Goal: Information Seeking & Learning: Learn about a topic

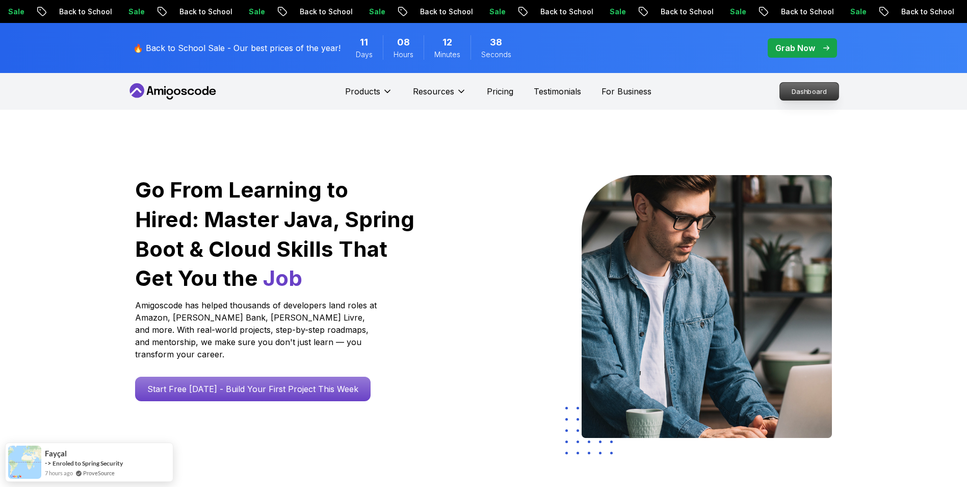
click at [814, 88] on p "Dashboard" at bounding box center [809, 91] width 59 height 17
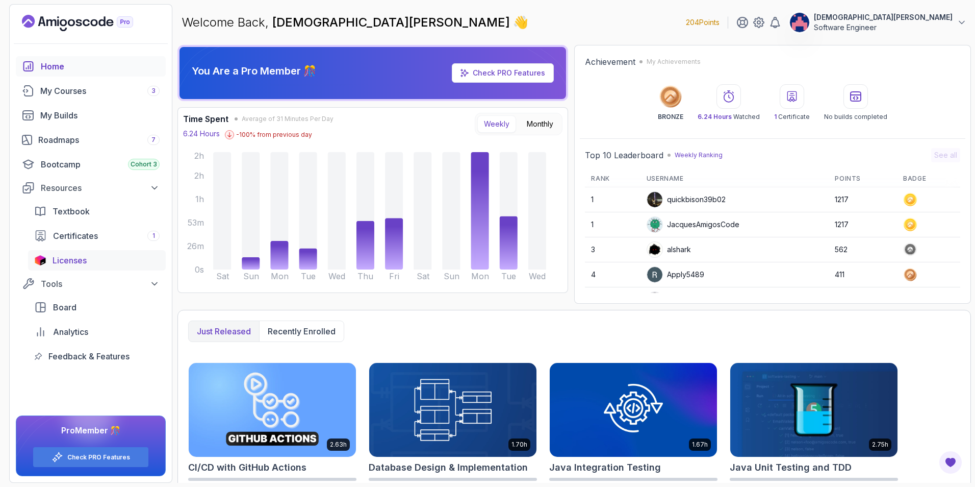
click at [105, 261] on div "Licenses" at bounding box center [106, 260] width 107 height 12
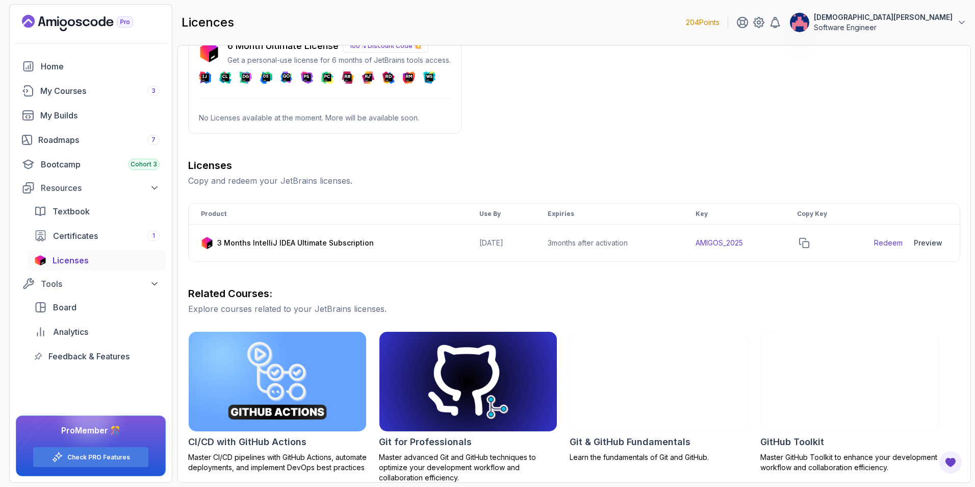
scroll to position [51, 0]
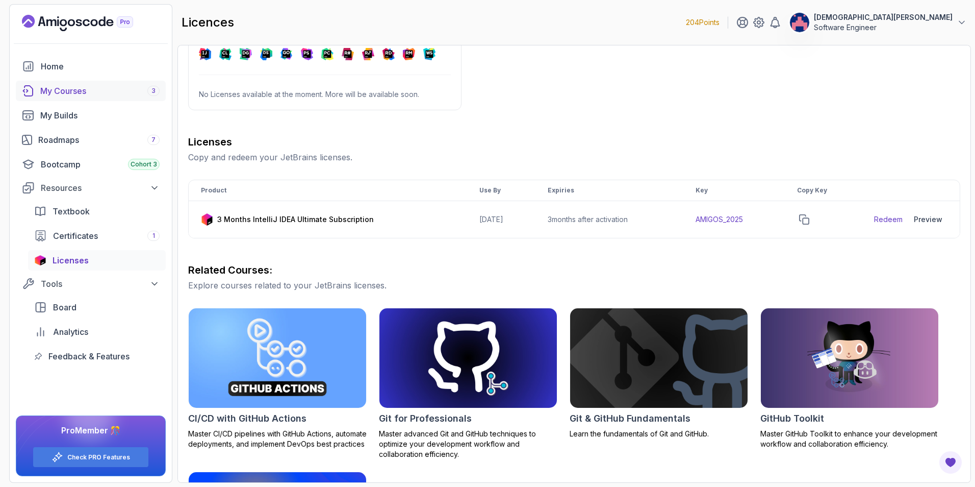
click at [85, 95] on div "My Courses 3" at bounding box center [99, 91] width 119 height 12
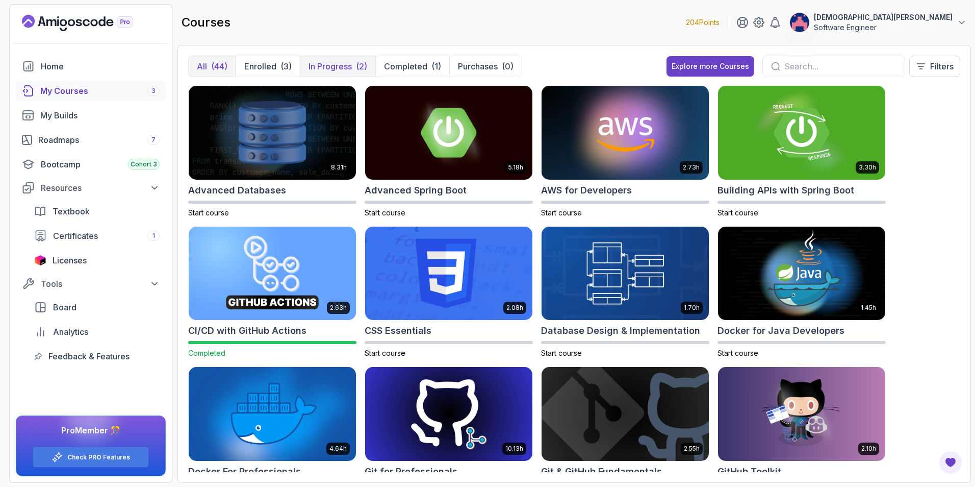
click at [337, 65] on p "In Progress" at bounding box center [330, 66] width 43 height 12
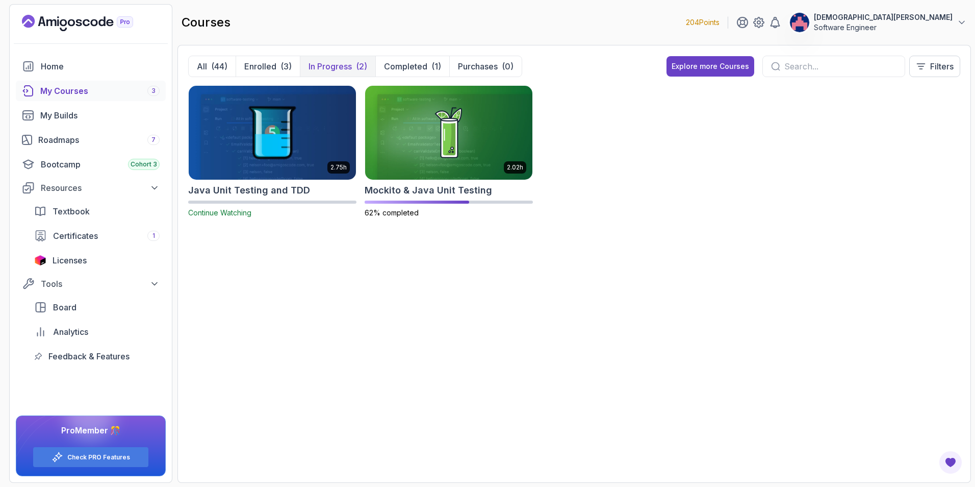
drag, startPoint x: 308, startPoint y: 189, endPoint x: 611, endPoint y: 255, distance: 311.2
click at [611, 255] on div "2.75h Java Unit Testing and TDD Continue Watching 2.02h Mockito & Java Unit Tes…" at bounding box center [574, 278] width 772 height 387
click at [472, 168] on img at bounding box center [448, 132] width 175 height 98
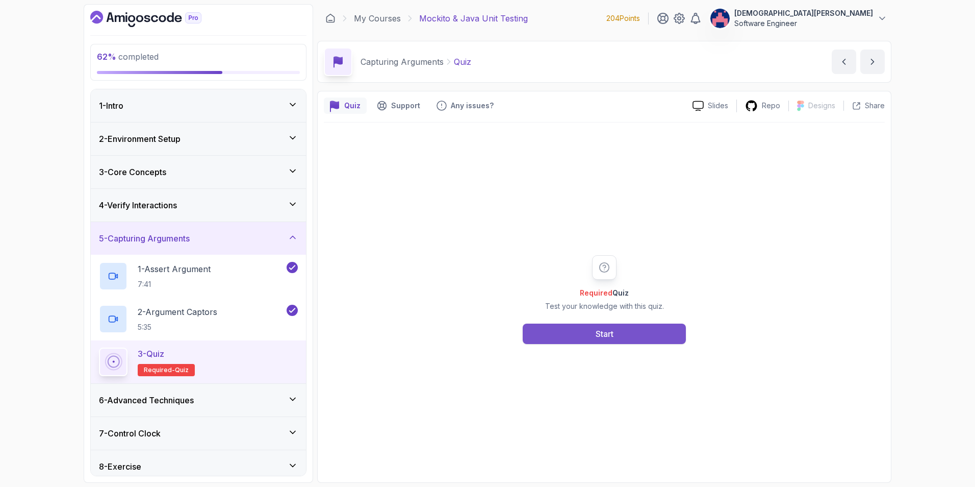
click at [584, 330] on button "Start" at bounding box center [604, 333] width 163 height 20
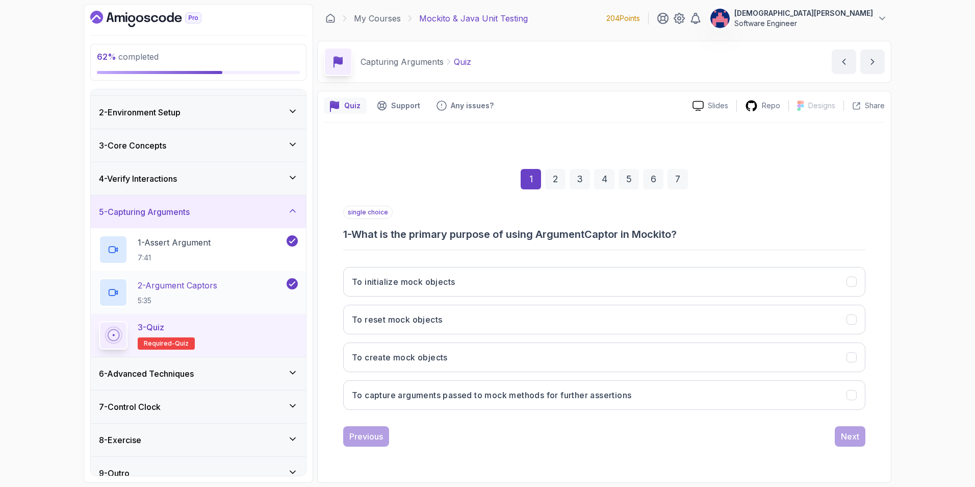
scroll to position [40, 0]
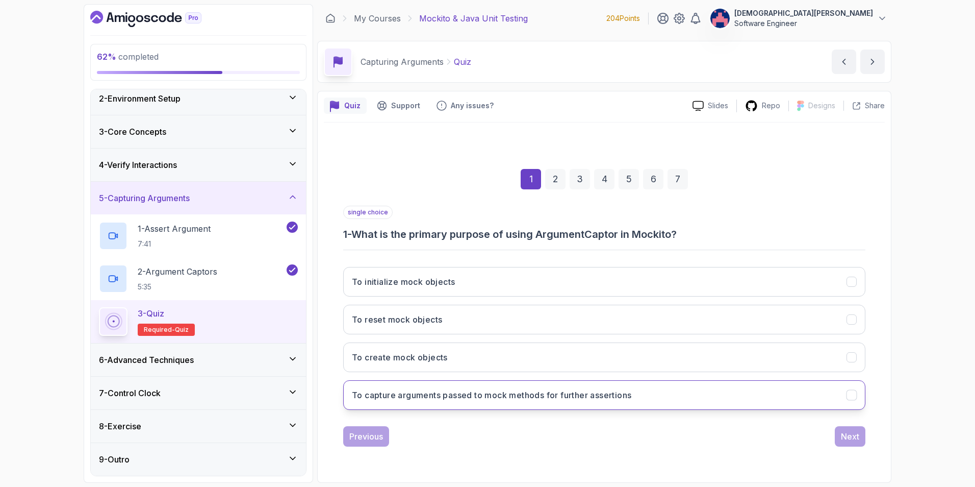
click at [721, 400] on button "To capture arguments passed to mock methods for further assertions" at bounding box center [604, 395] width 522 height 30
click at [840, 439] on button "Next" at bounding box center [850, 436] width 31 height 20
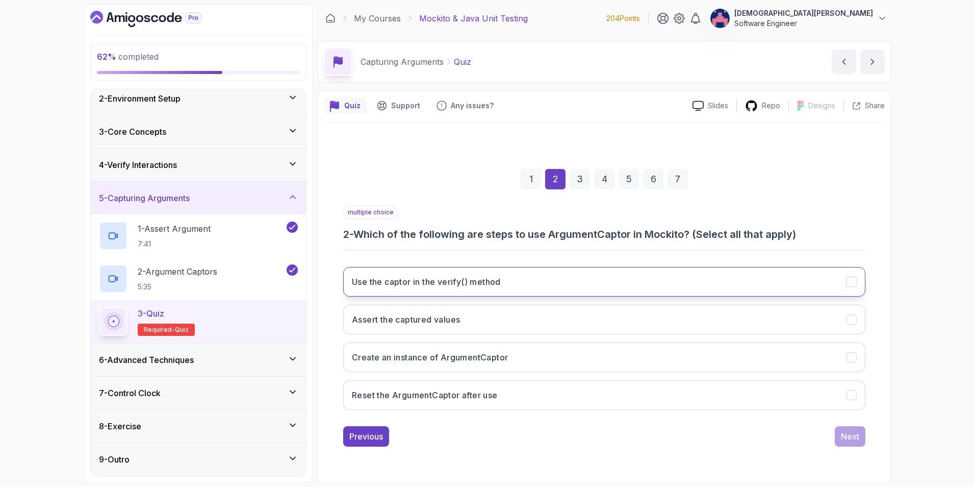
click at [796, 290] on button "Use the captor in the verify() method" at bounding box center [604, 282] width 522 height 30
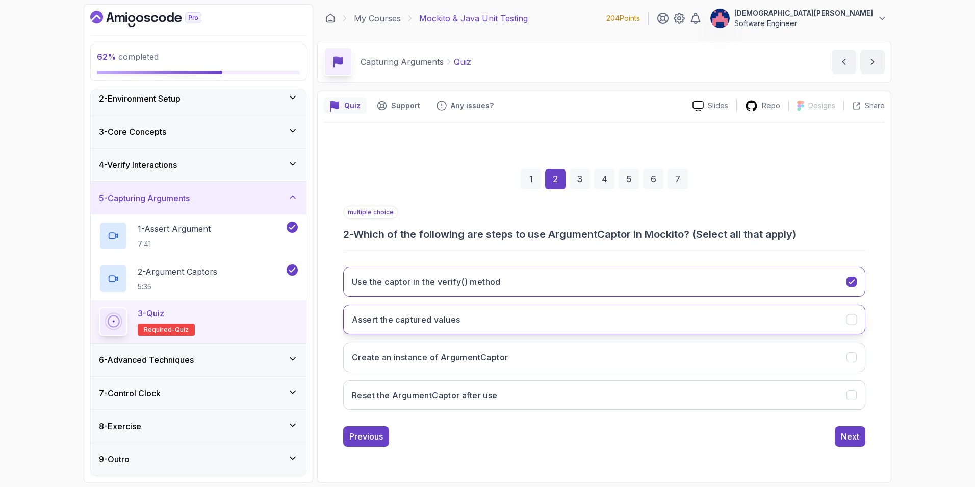
click at [790, 320] on button "Assert the captured values" at bounding box center [604, 319] width 522 height 30
click at [784, 355] on button "Create an instance of ArgumentCaptor" at bounding box center [604, 357] width 522 height 30
click at [855, 435] on div "Next" at bounding box center [850, 436] width 18 height 12
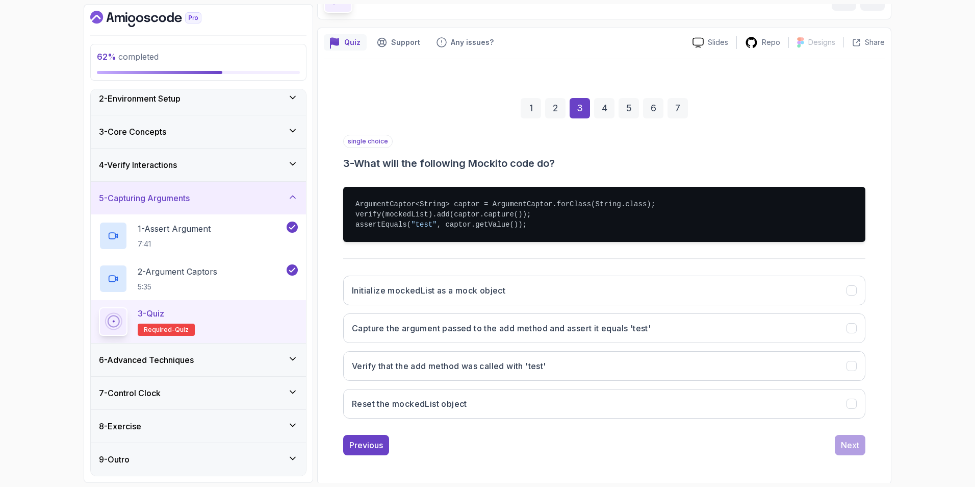
scroll to position [65, 0]
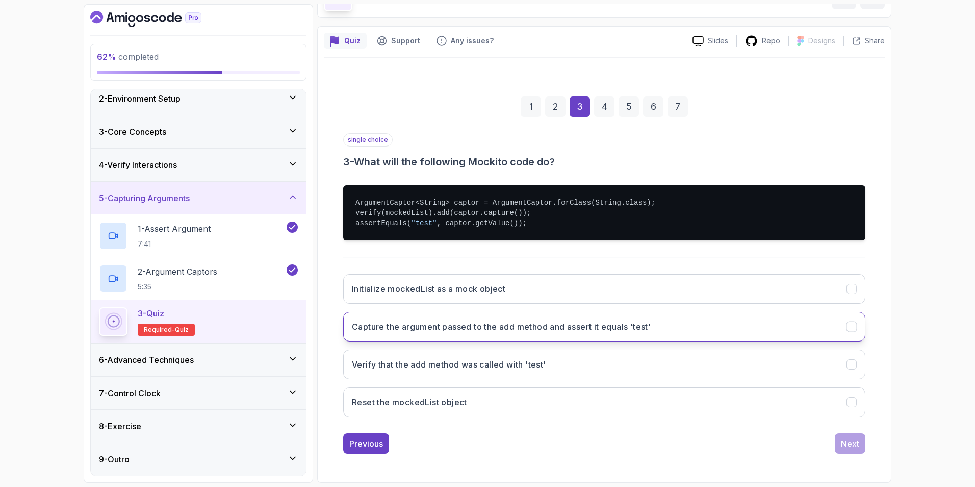
click at [708, 323] on button "Capture the argument passed to the add method and assert it equals 'test'" at bounding box center [604, 327] width 522 height 30
click at [853, 444] on div "Next" at bounding box center [850, 443] width 18 height 12
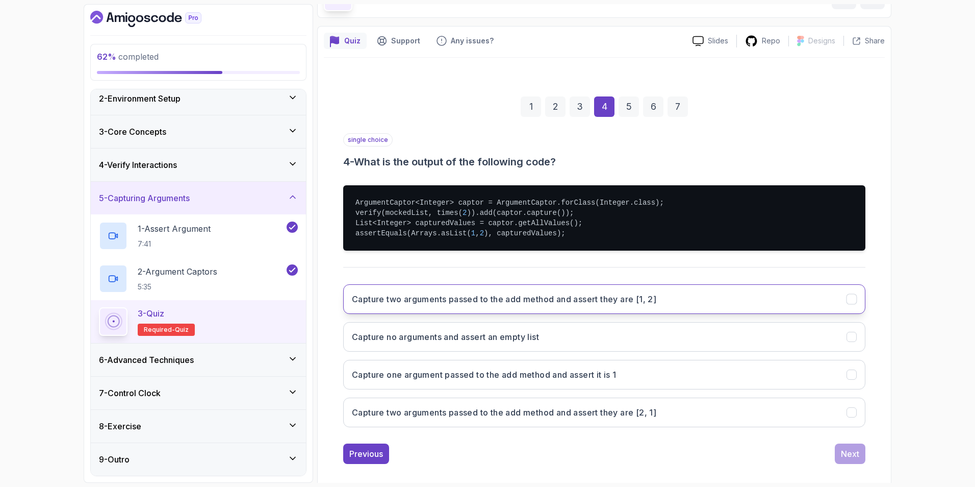
click at [858, 296] on button "Capture two arguments passed to the add method and assert they are [1, 2]" at bounding box center [604, 299] width 522 height 30
click at [855, 453] on div "Next" at bounding box center [850, 453] width 18 height 12
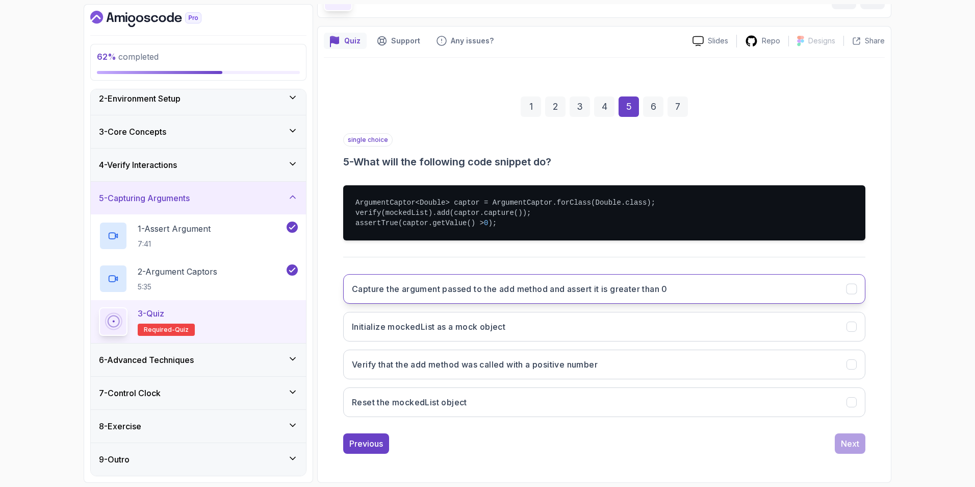
click at [817, 292] on button "Capture the argument passed to the add method and assert it is greater than 0" at bounding box center [604, 289] width 522 height 30
click at [854, 436] on button "Next" at bounding box center [850, 443] width 31 height 20
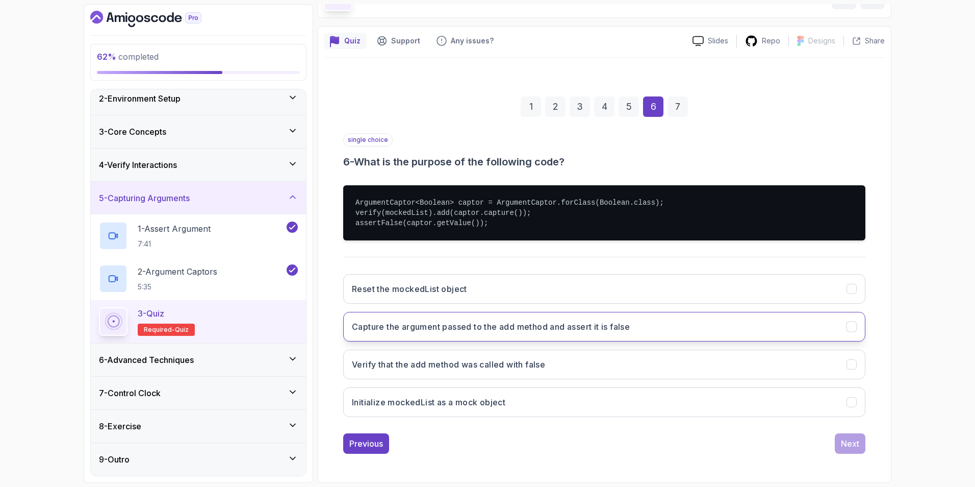
click at [768, 323] on button "Capture the argument passed to the add method and assert it is false" at bounding box center [604, 327] width 522 height 30
click at [843, 445] on div "Next" at bounding box center [850, 443] width 18 height 12
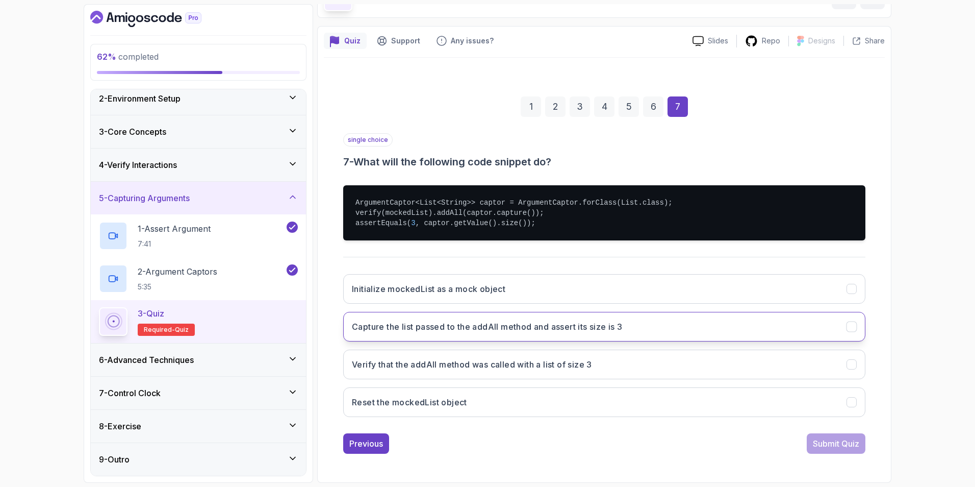
click at [797, 327] on button "Capture the list passed to the addAll method and assert its size is 3" at bounding box center [604, 327] width 522 height 30
click at [845, 437] on div "Submit Quiz" at bounding box center [836, 443] width 46 height 12
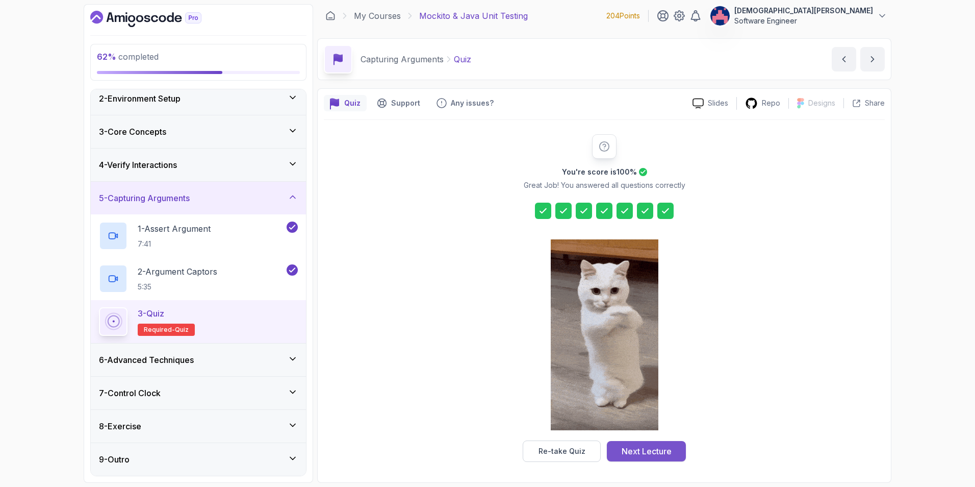
click at [653, 451] on div "Next Lecture" at bounding box center [647, 451] width 50 height 12
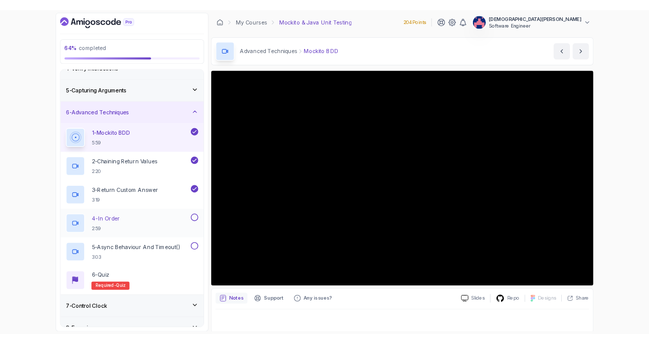
scroll to position [169, 0]
